Goal: Information Seeking & Learning: Learn about a topic

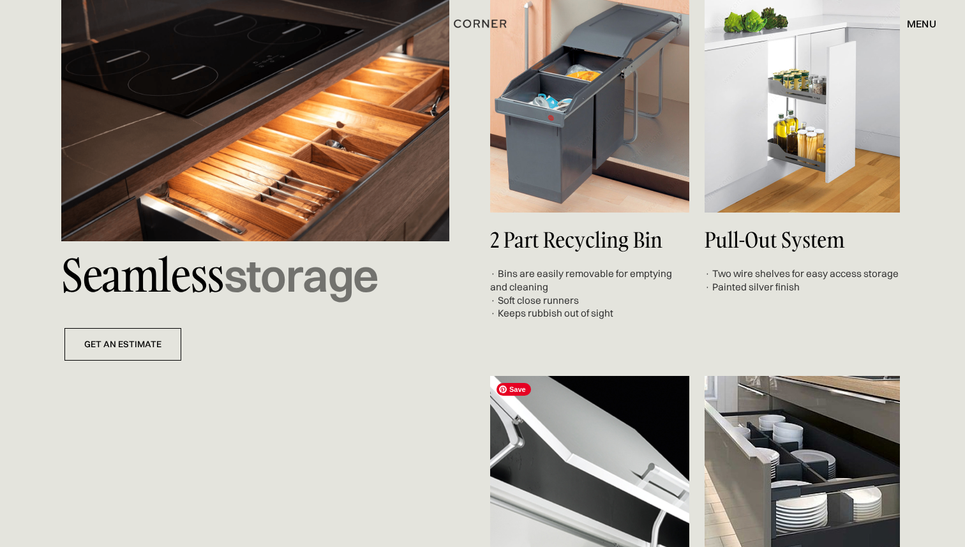
scroll to position [4618, 0]
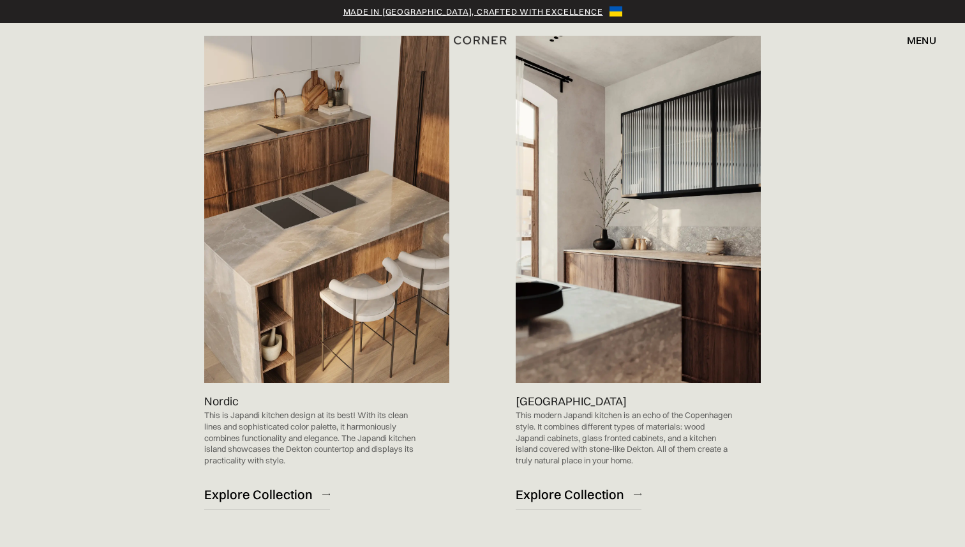
scroll to position [728, 0]
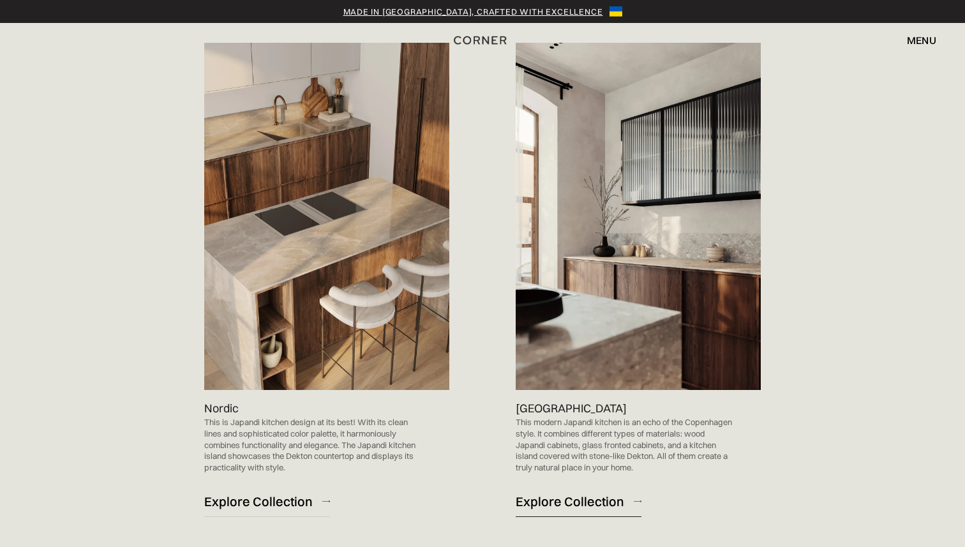
click at [569, 493] on div "Explore Collection" at bounding box center [570, 501] width 109 height 17
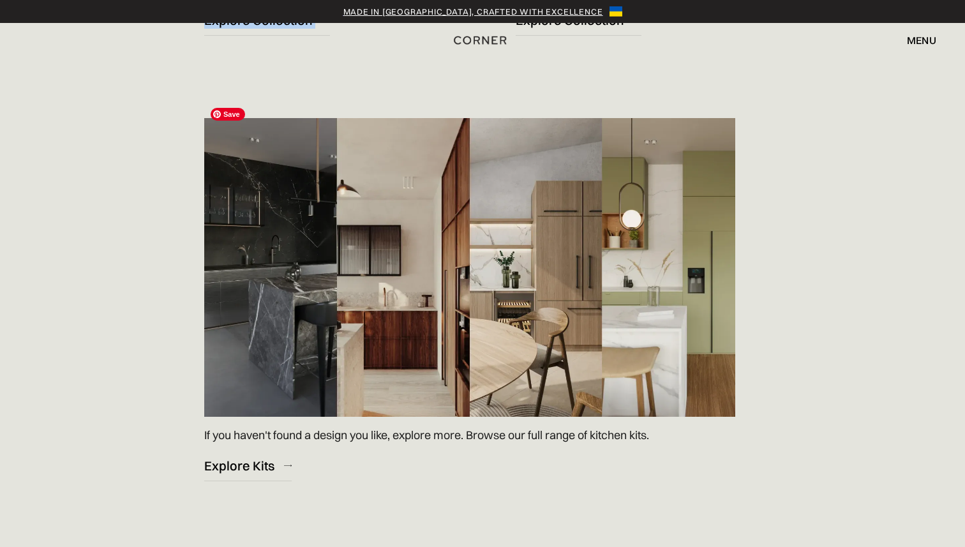
scroll to position [1807, 0]
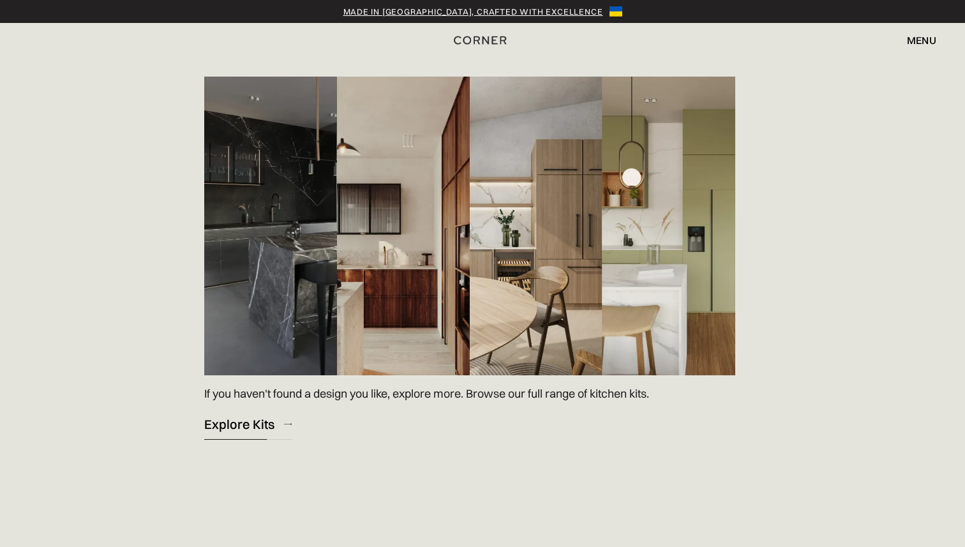
click at [227, 418] on link "Explore Kits" at bounding box center [247, 424] width 87 height 31
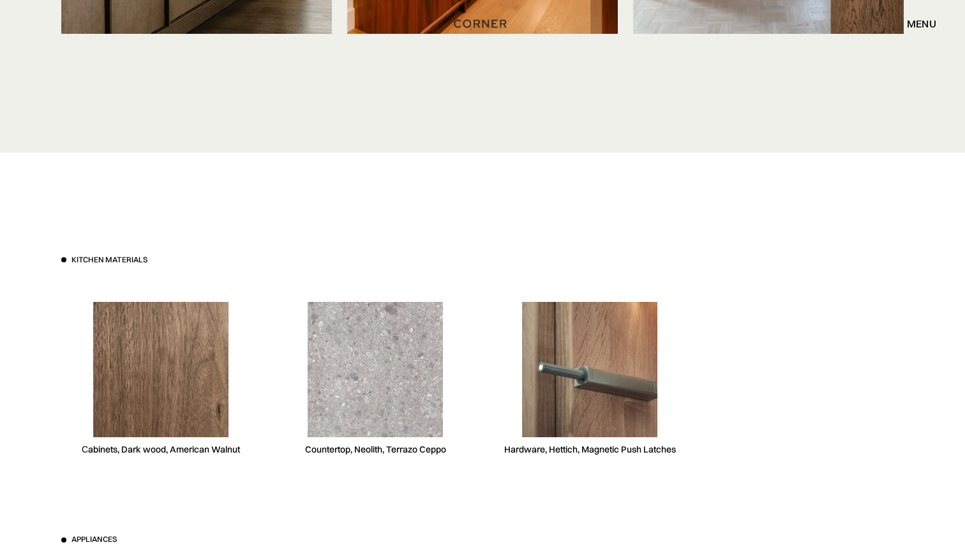
scroll to position [3569, 0]
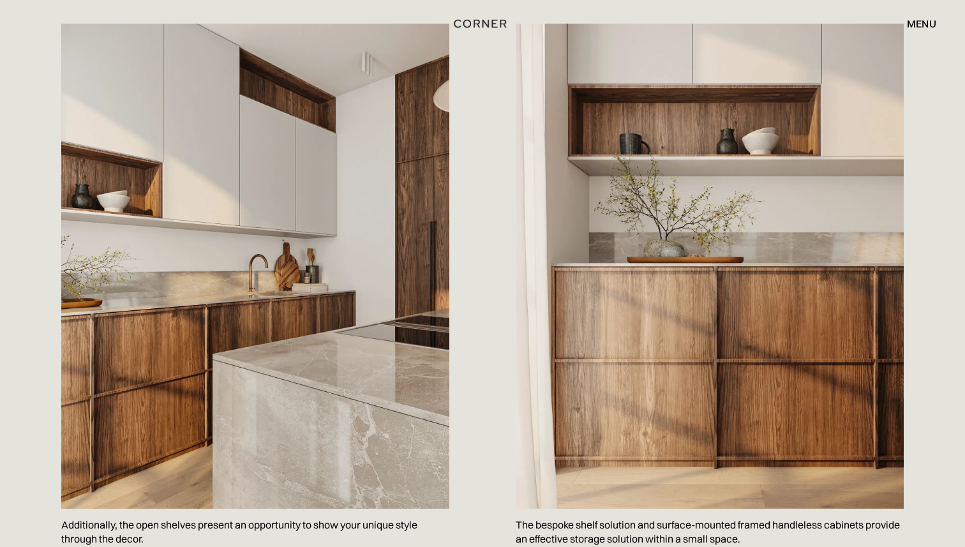
scroll to position [1354, 0]
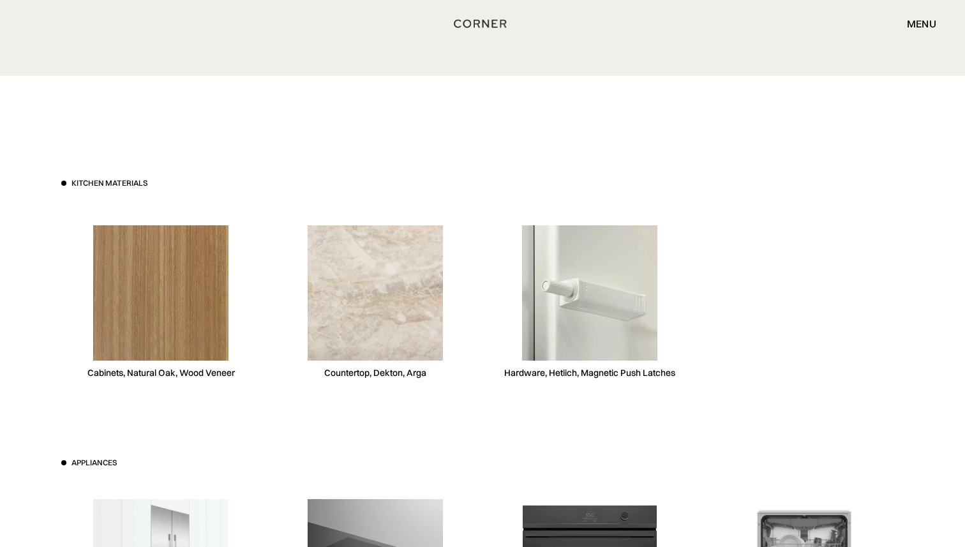
scroll to position [3609, 0]
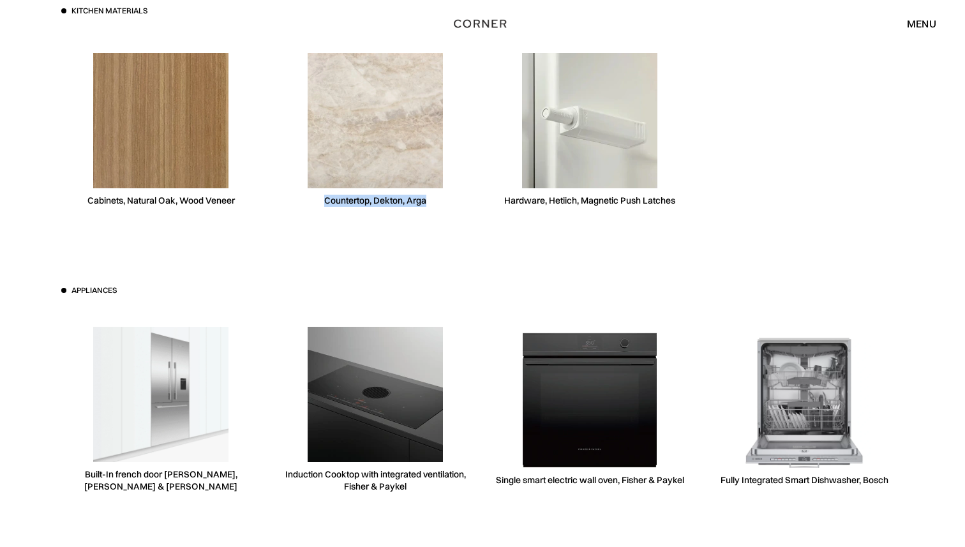
drag, startPoint x: 433, startPoint y: 210, endPoint x: 322, endPoint y: 201, distance: 112.1
click at [322, 201] on div "Countertop, Dekton, Arga" at bounding box center [375, 129] width 199 height 197
copy div "Countertop, Dekton, Arga"
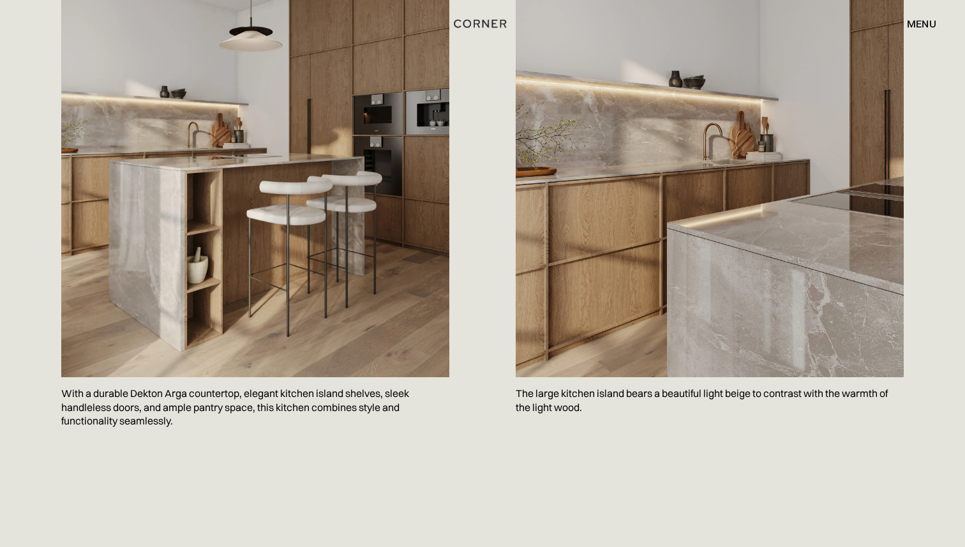
scroll to position [795, 0]
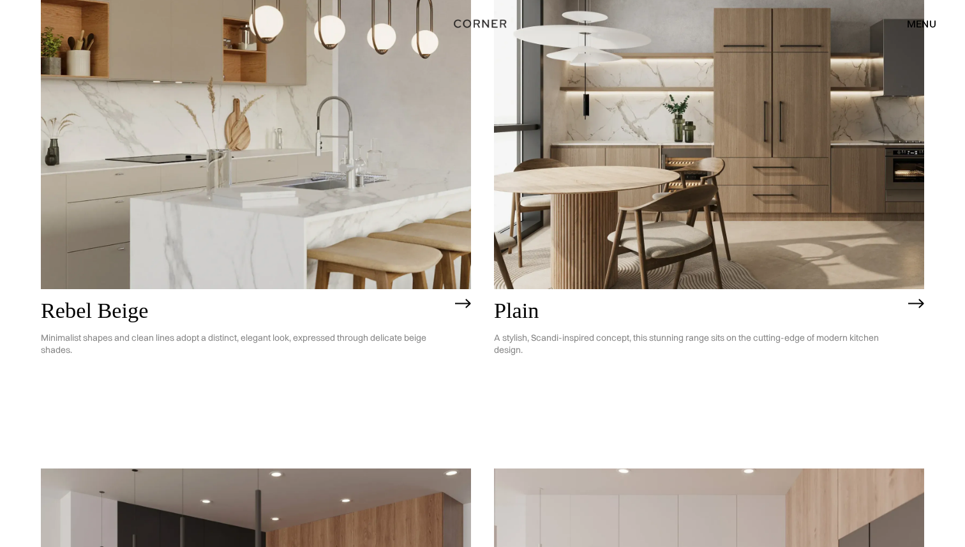
scroll to position [2880, 0]
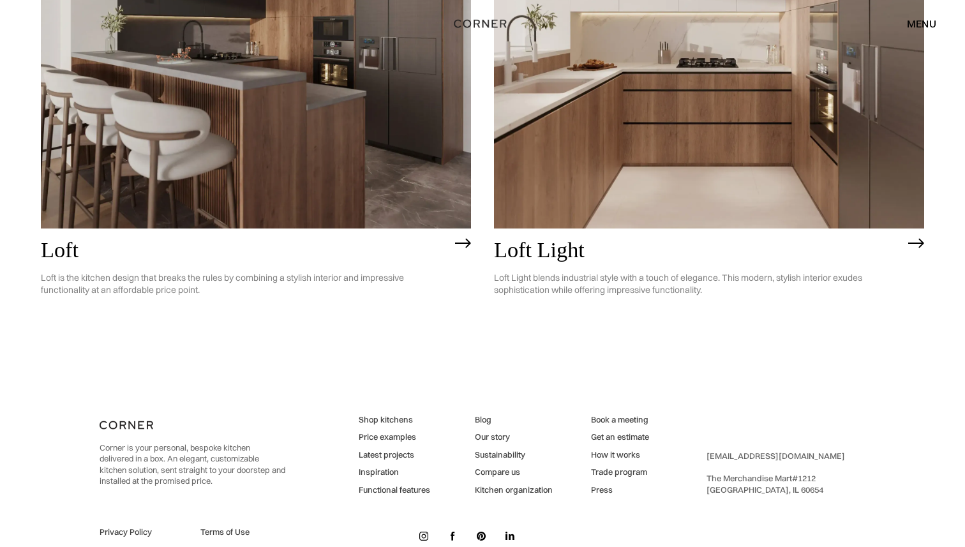
scroll to position [3498, 0]
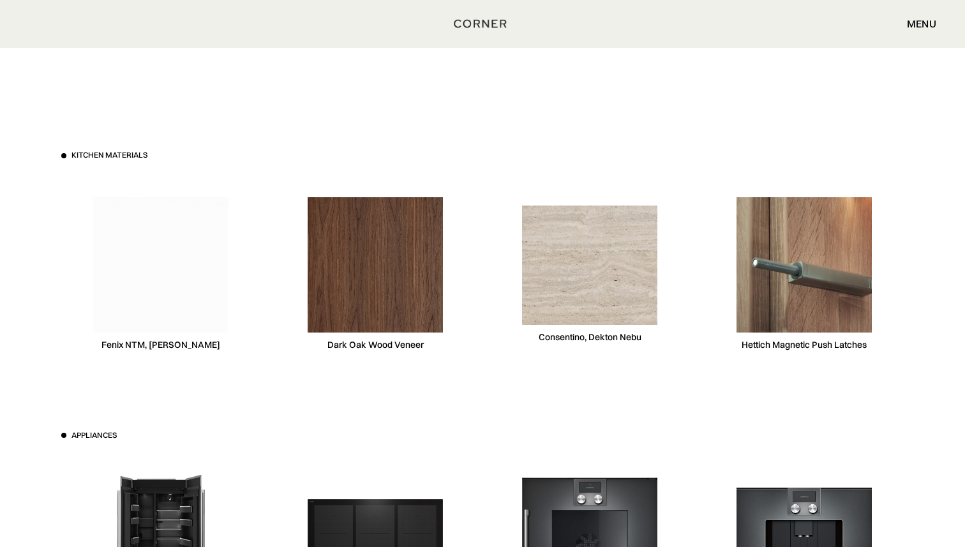
scroll to position [3814, 0]
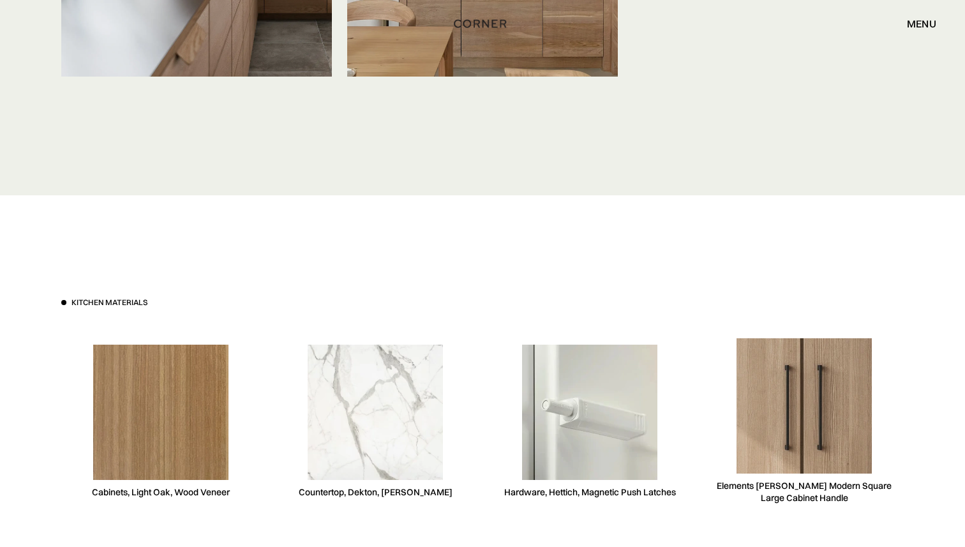
scroll to position [3700, 0]
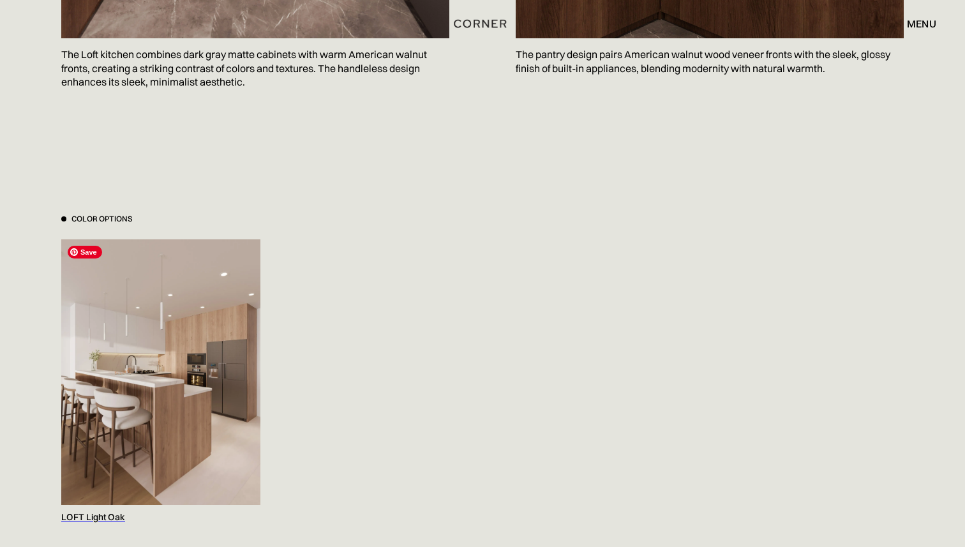
scroll to position [1168, 0]
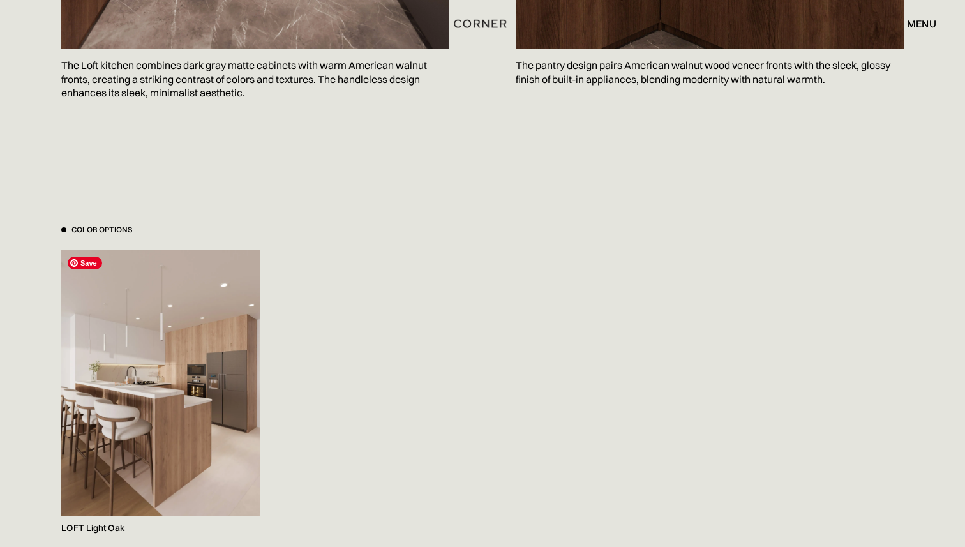
click at [173, 437] on img at bounding box center [160, 383] width 199 height 266
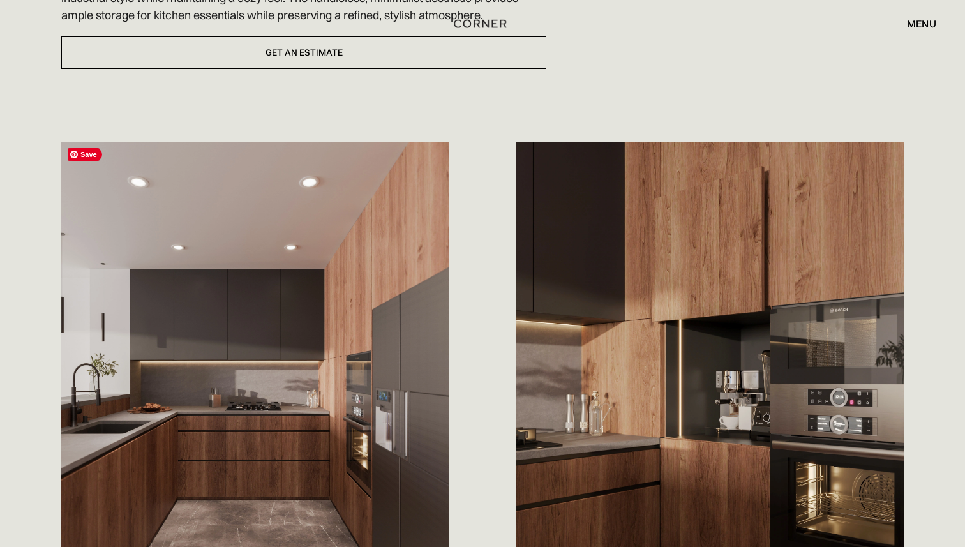
scroll to position [0, 0]
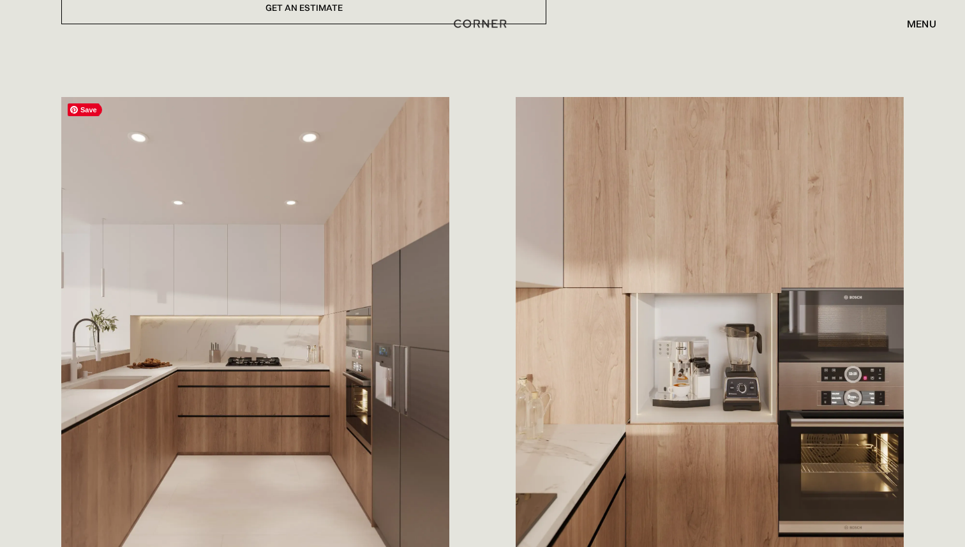
scroll to position [854, 0]
